Goal: Find specific page/section: Find specific page/section

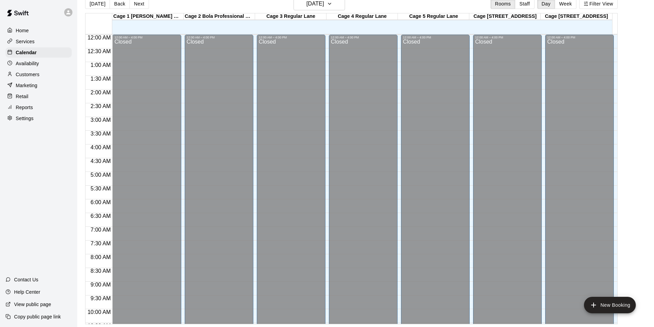
scroll to position [371, 0]
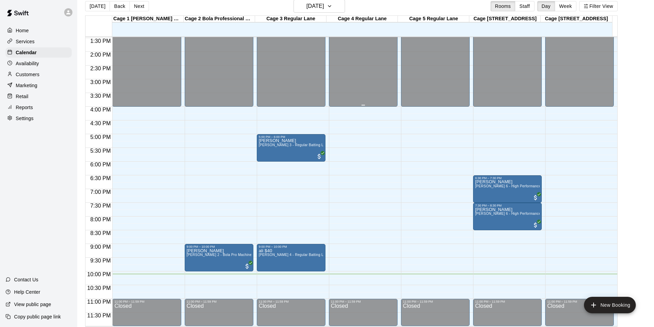
scroll to position [11, 0]
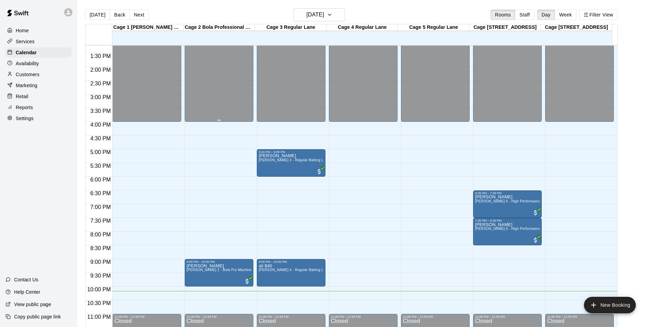
scroll to position [371, 0]
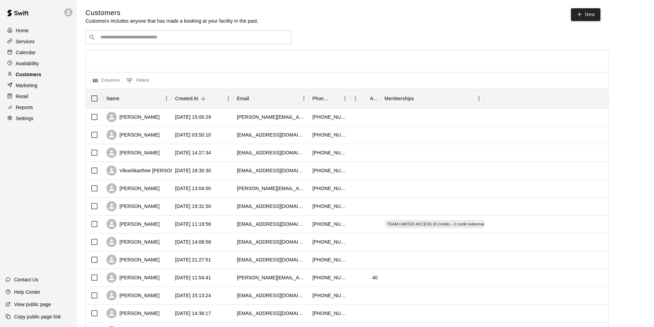
click at [57, 75] on div "Customers" at bounding box center [38, 74] width 66 height 10
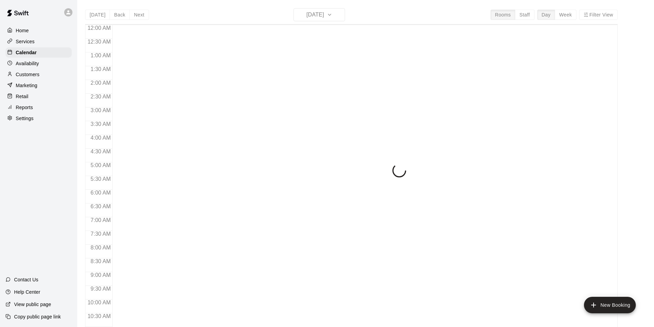
scroll to position [349, 0]
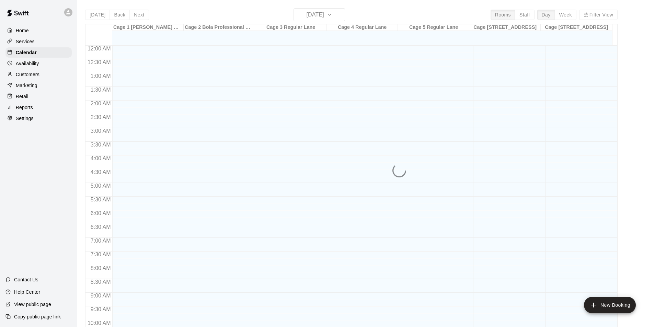
scroll to position [349, 0]
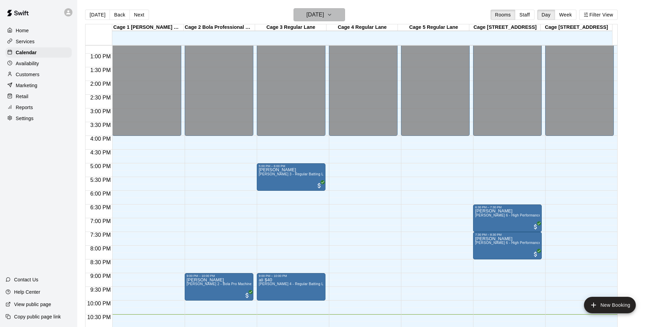
click at [337, 12] on button "[DATE]" at bounding box center [320, 14] width 52 height 13
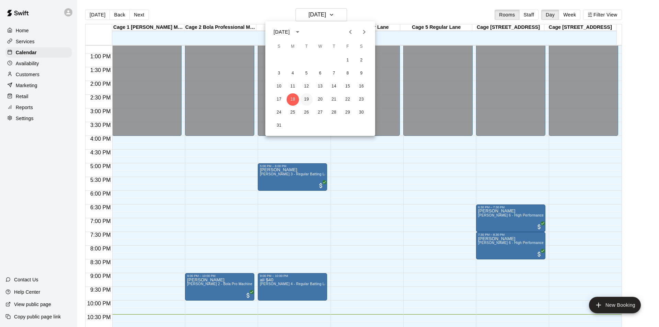
click at [305, 104] on button "19" at bounding box center [307, 99] width 12 height 12
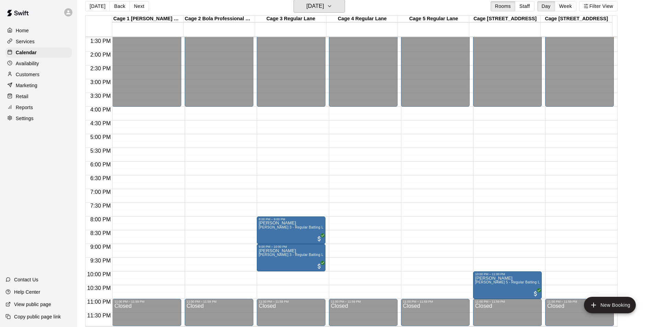
scroll to position [11, 0]
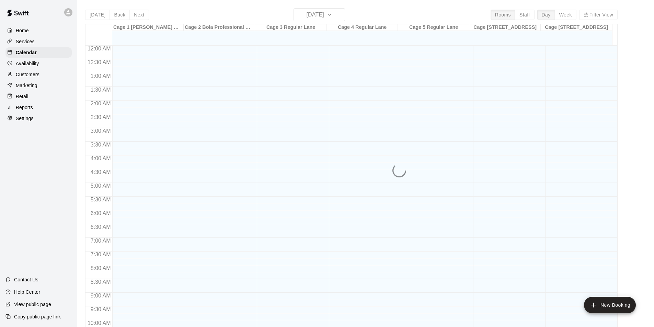
scroll to position [349, 0]
